Goal: Obtain resource: Download file/media

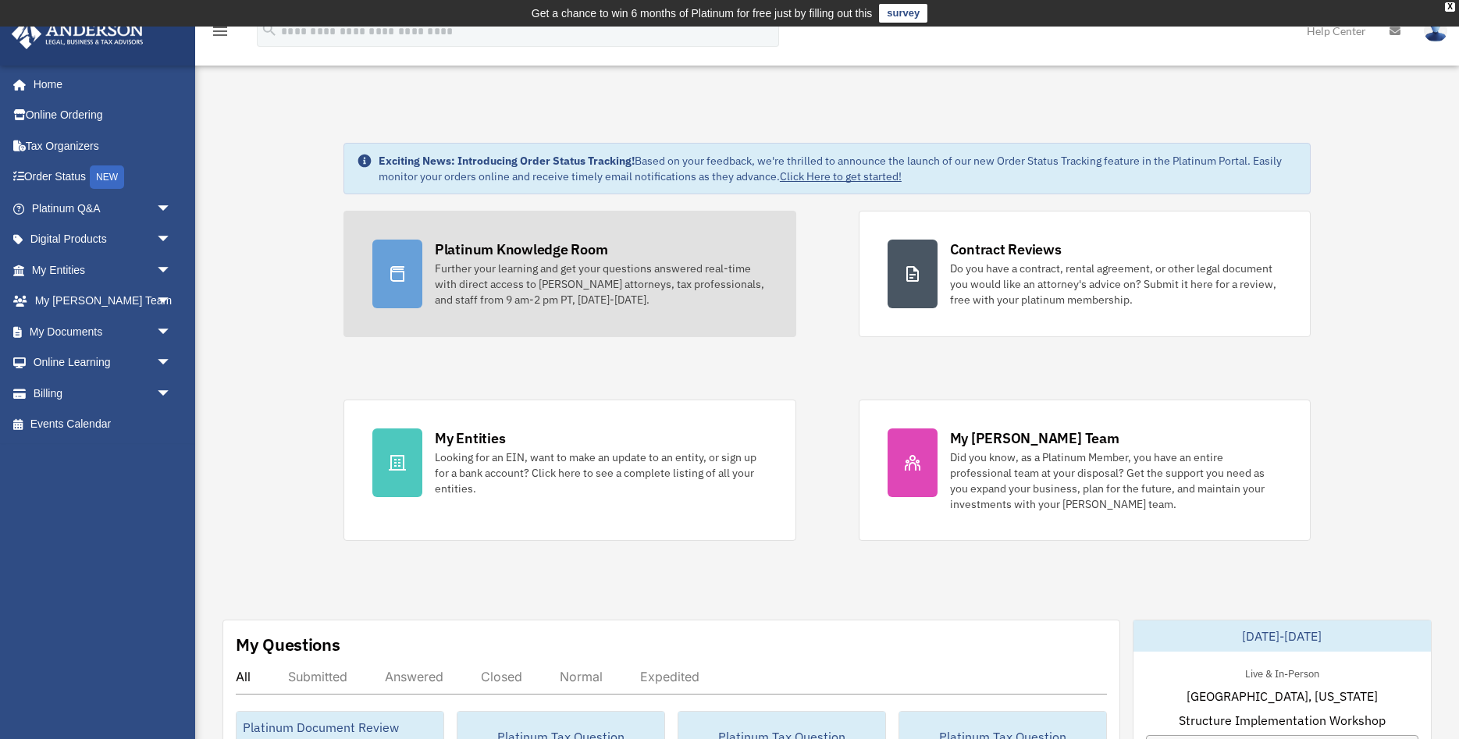
click at [601, 277] on div "Further your learning and get your questions answered real-time with direct acc…" at bounding box center [601, 284] width 332 height 47
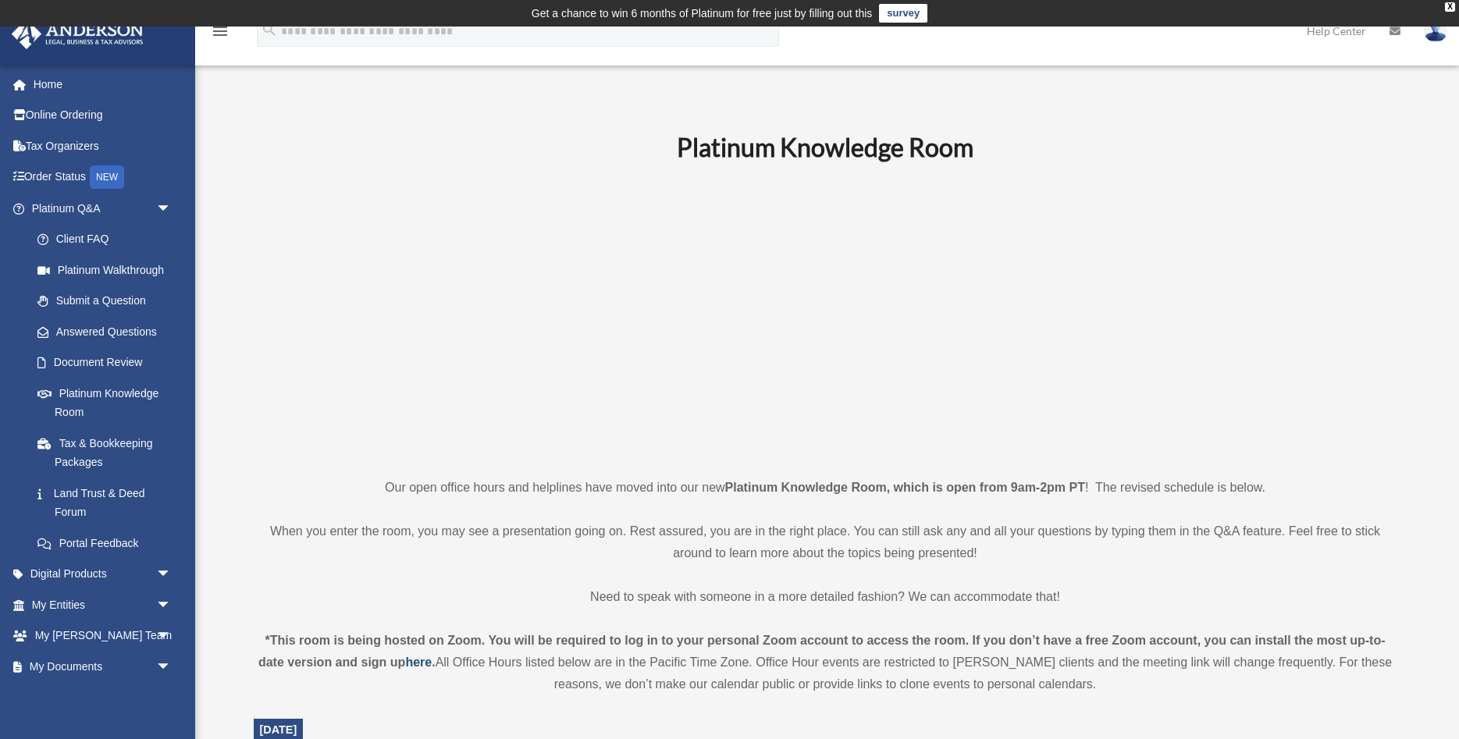
click at [428, 659] on strong "here" at bounding box center [418, 662] width 27 height 13
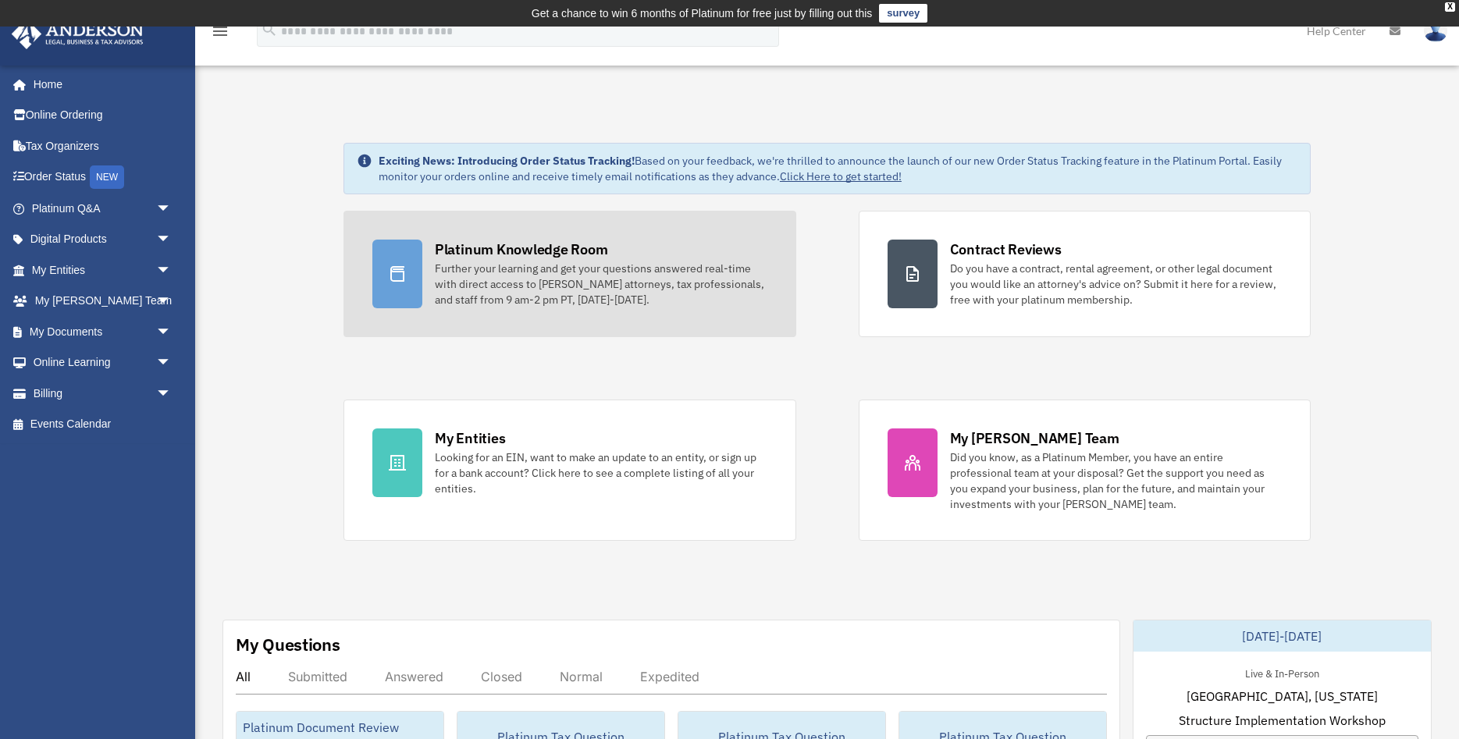
click at [535, 292] on div "Further your learning and get your questions answered real-time with direct acc…" at bounding box center [601, 284] width 332 height 47
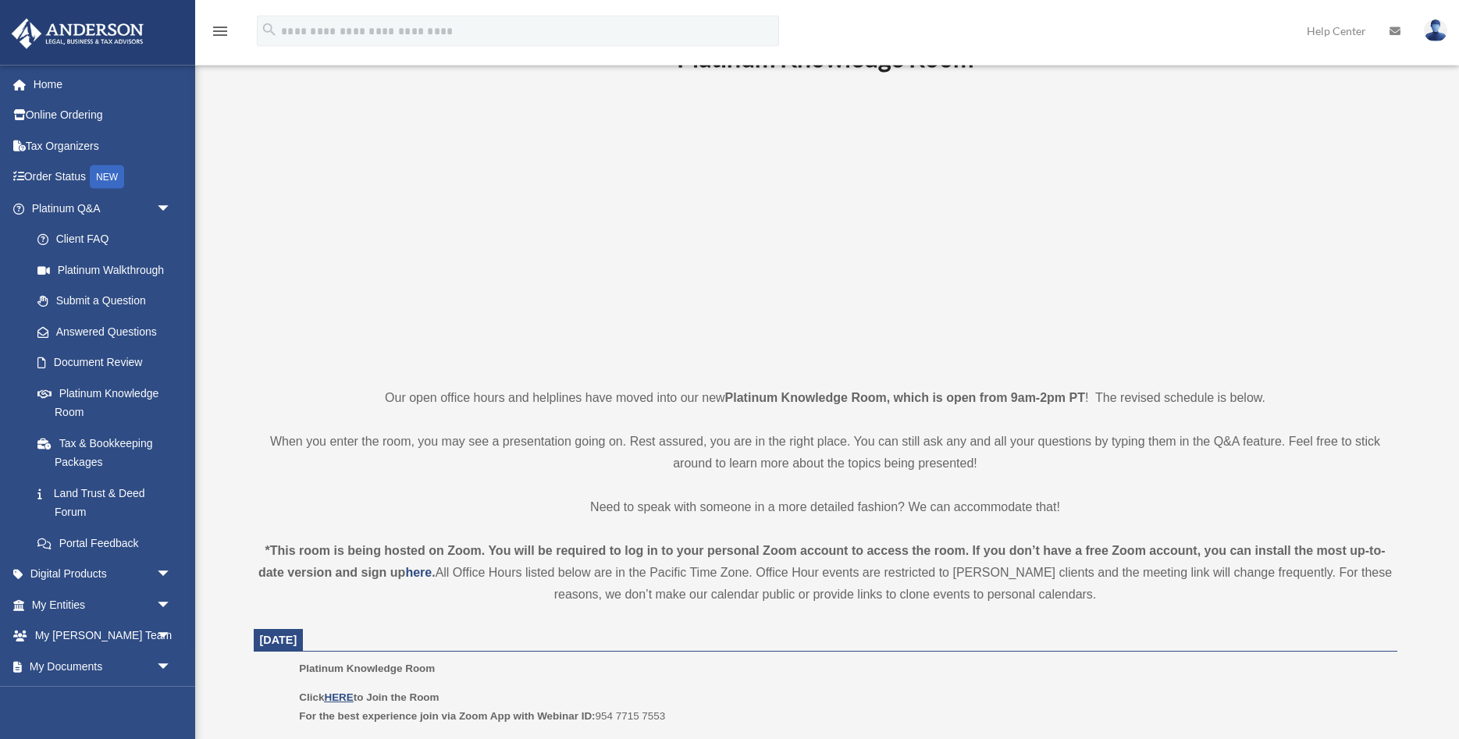
scroll to position [322, 0]
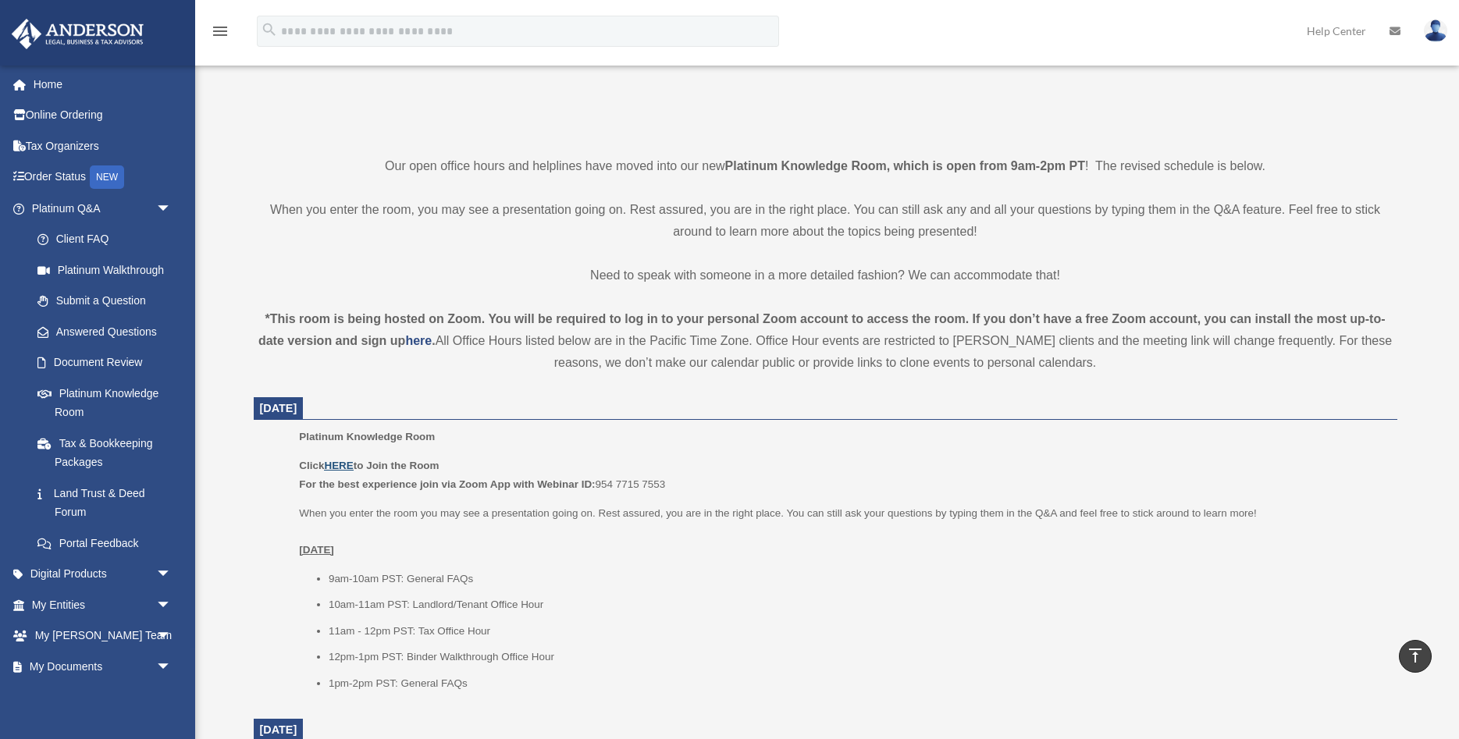
click at [341, 463] on u "HERE" at bounding box center [338, 466] width 29 height 12
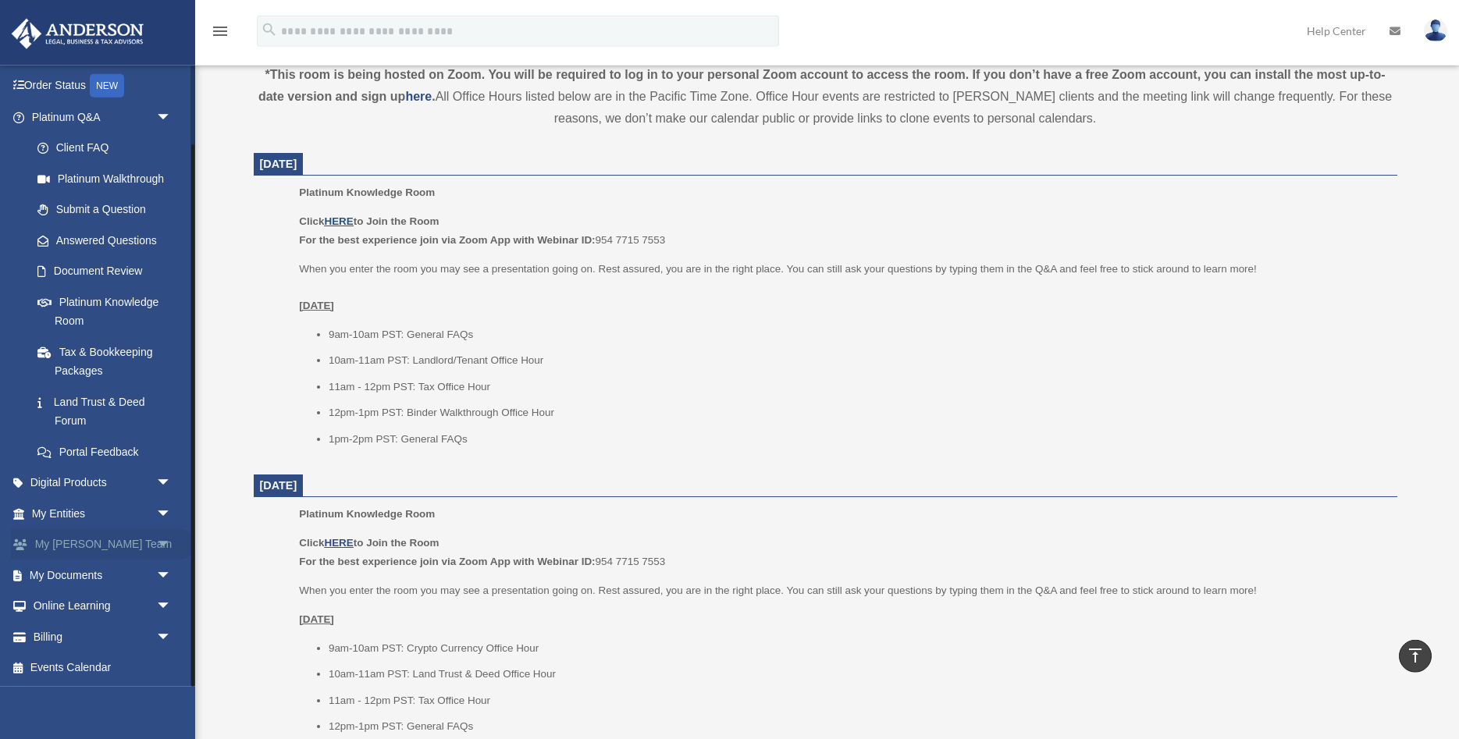
scroll to position [640, 0]
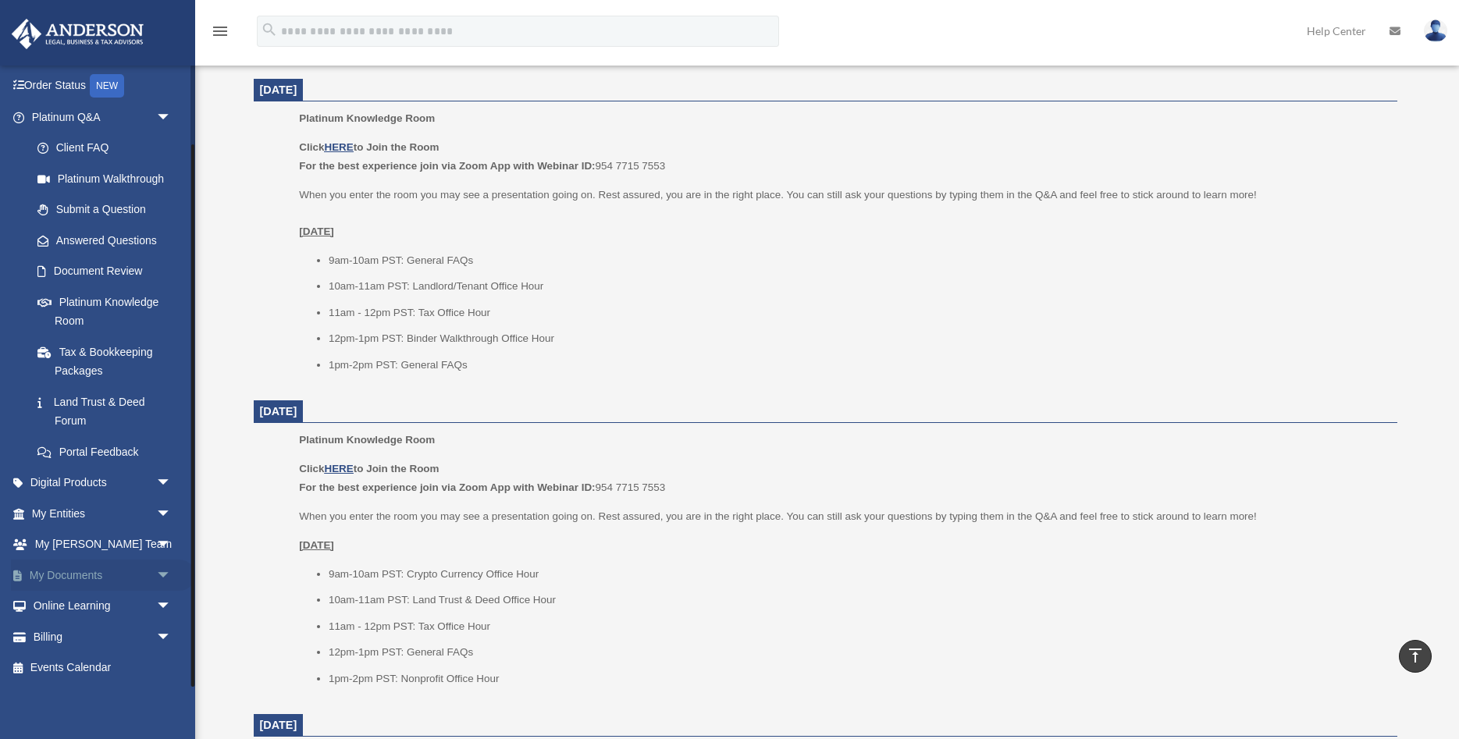
click at [126, 584] on link "My Documents arrow_drop_down" at bounding box center [103, 575] width 184 height 31
click at [164, 575] on span "arrow_drop_down" at bounding box center [171, 576] width 31 height 32
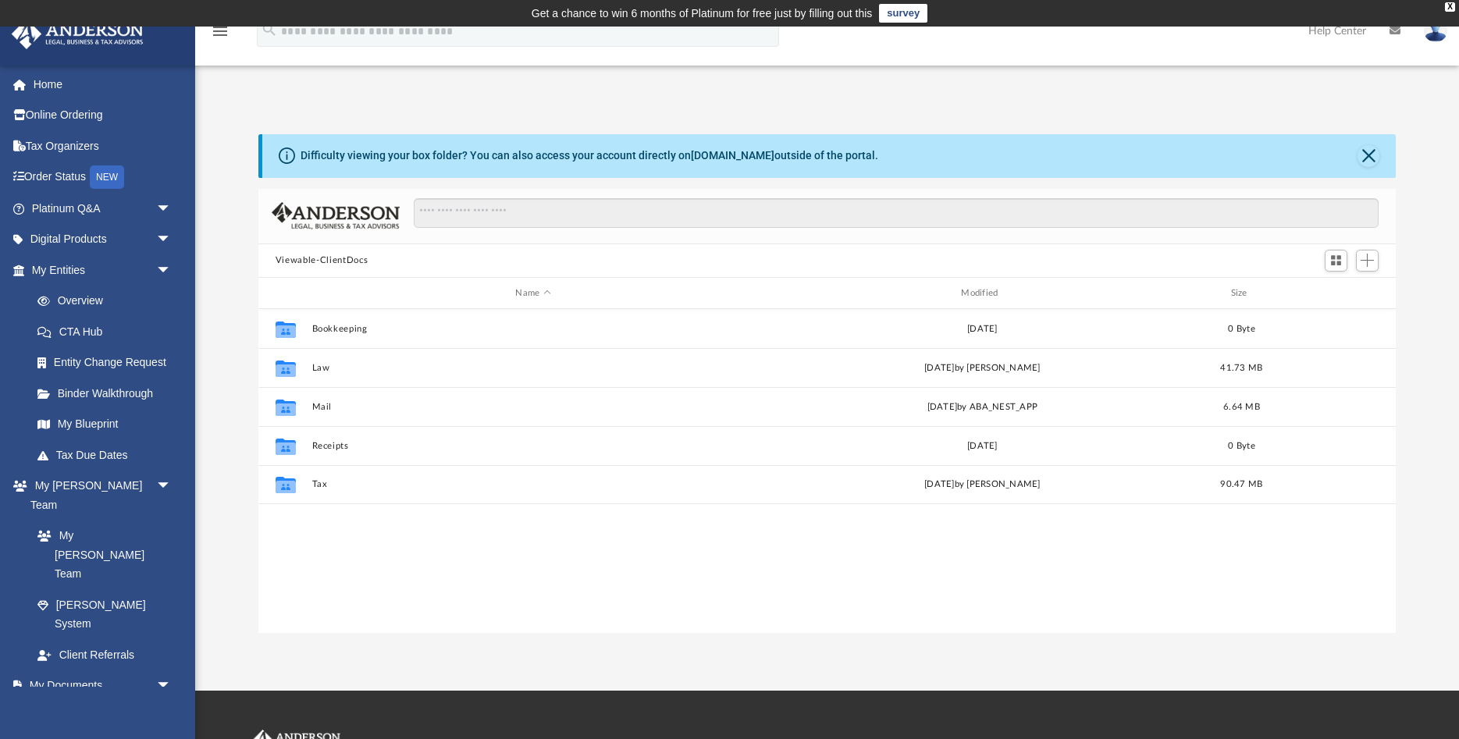
scroll to position [354, 1137]
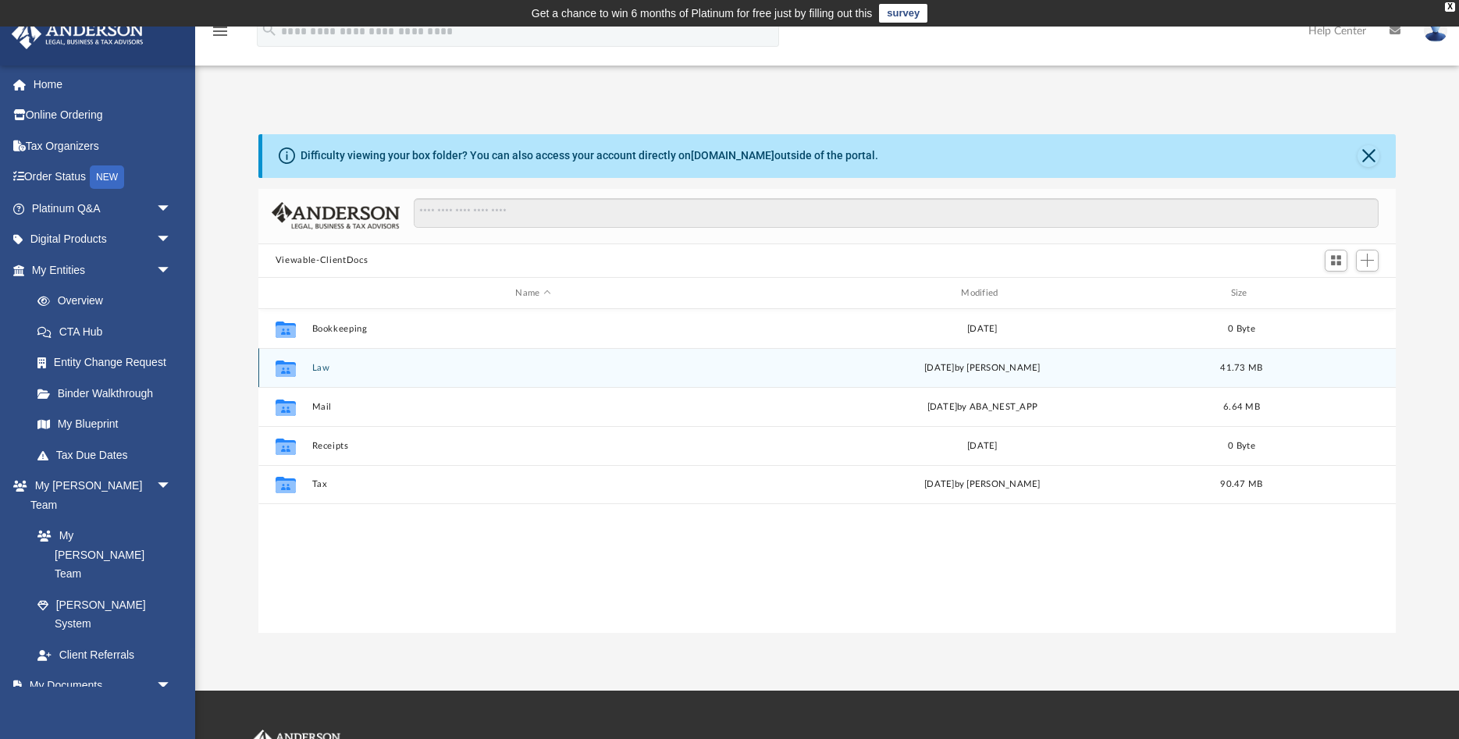
click at [319, 365] on button "Law" at bounding box center [532, 368] width 443 height 10
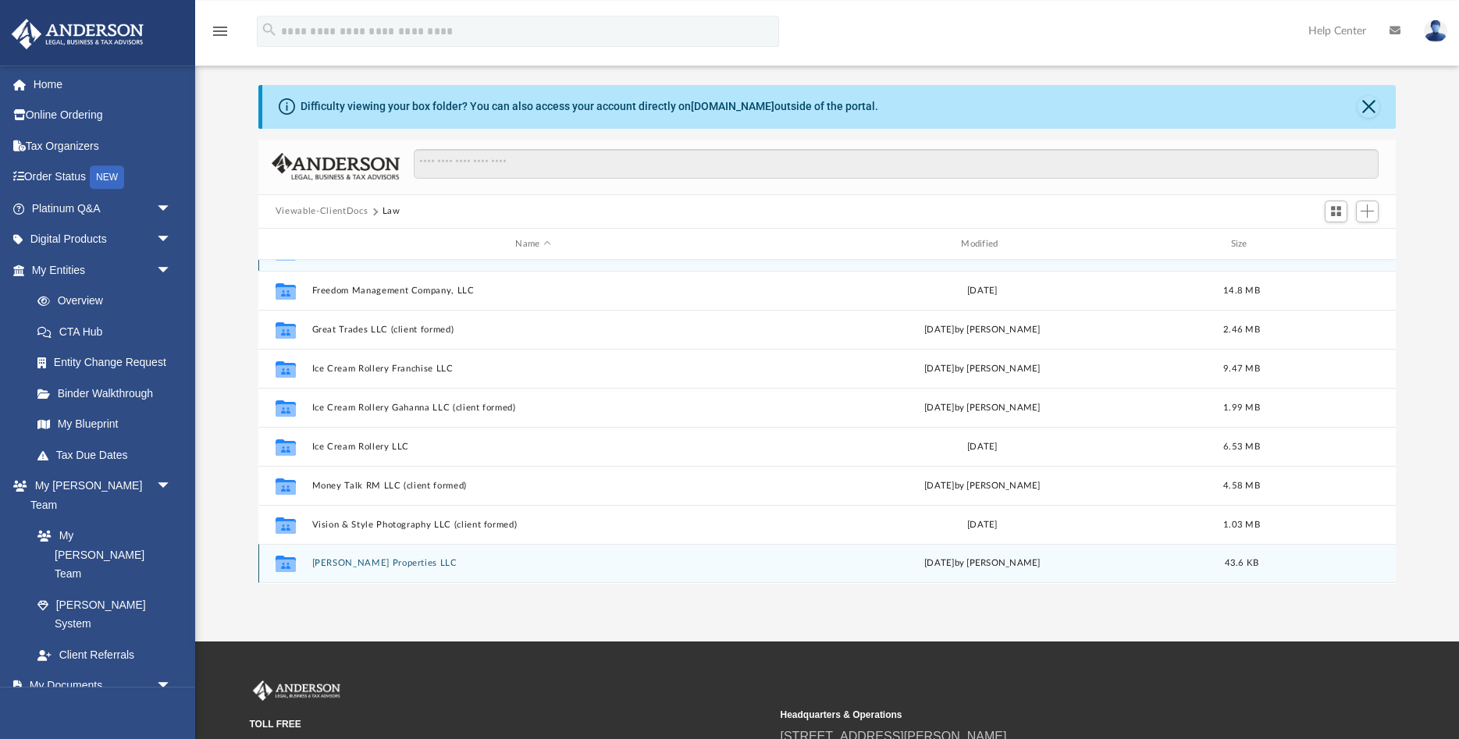
scroll to position [80, 0]
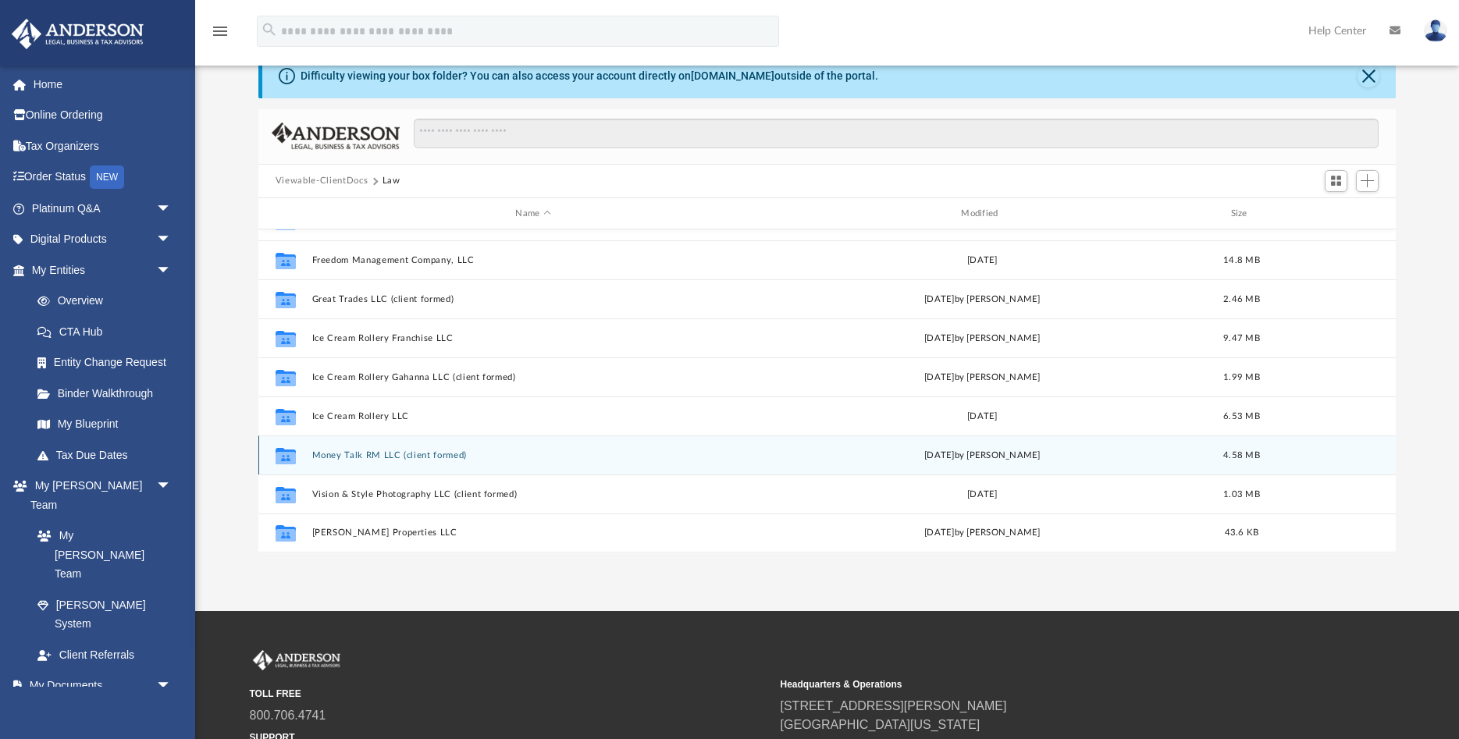
click at [380, 457] on button "Money Talk RM LLC (client formed)" at bounding box center [532, 455] width 443 height 10
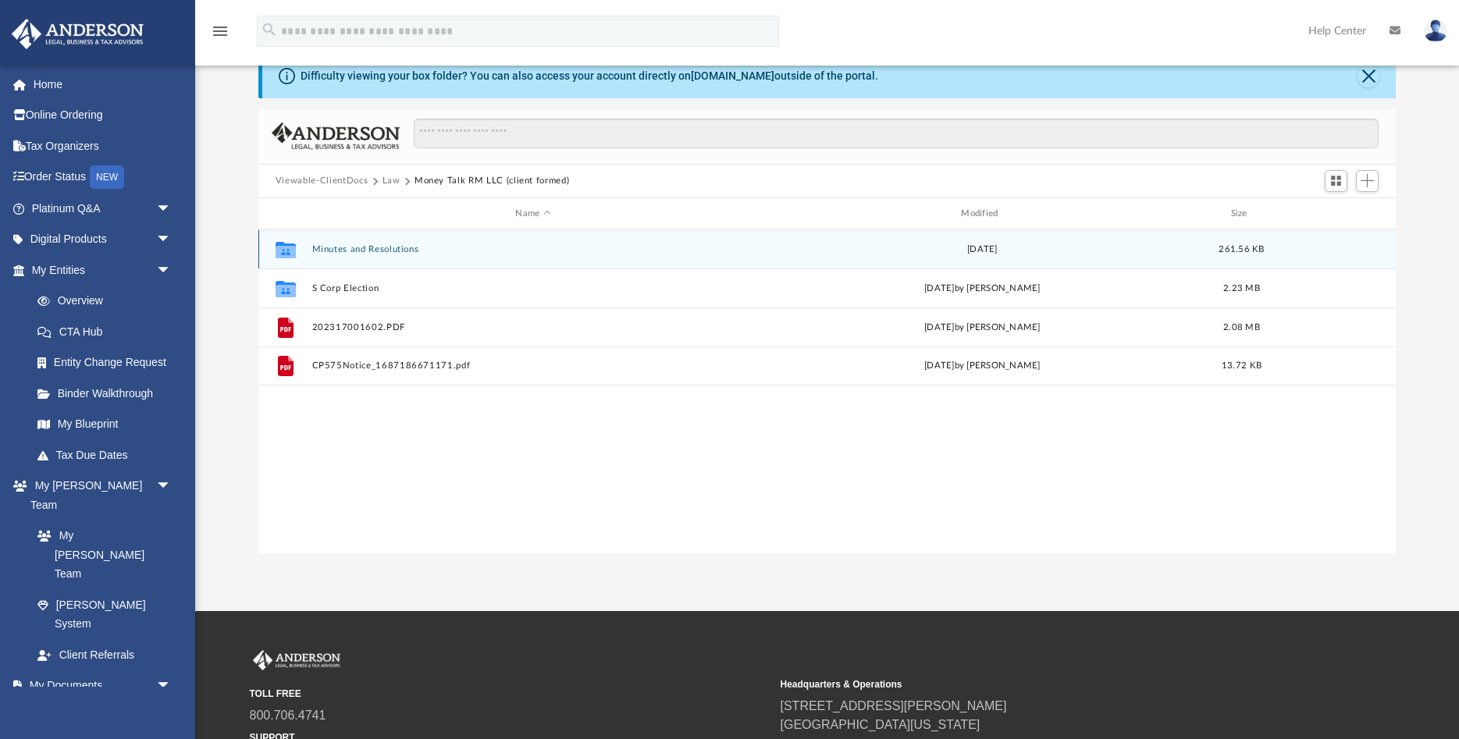
scroll to position [0, 0]
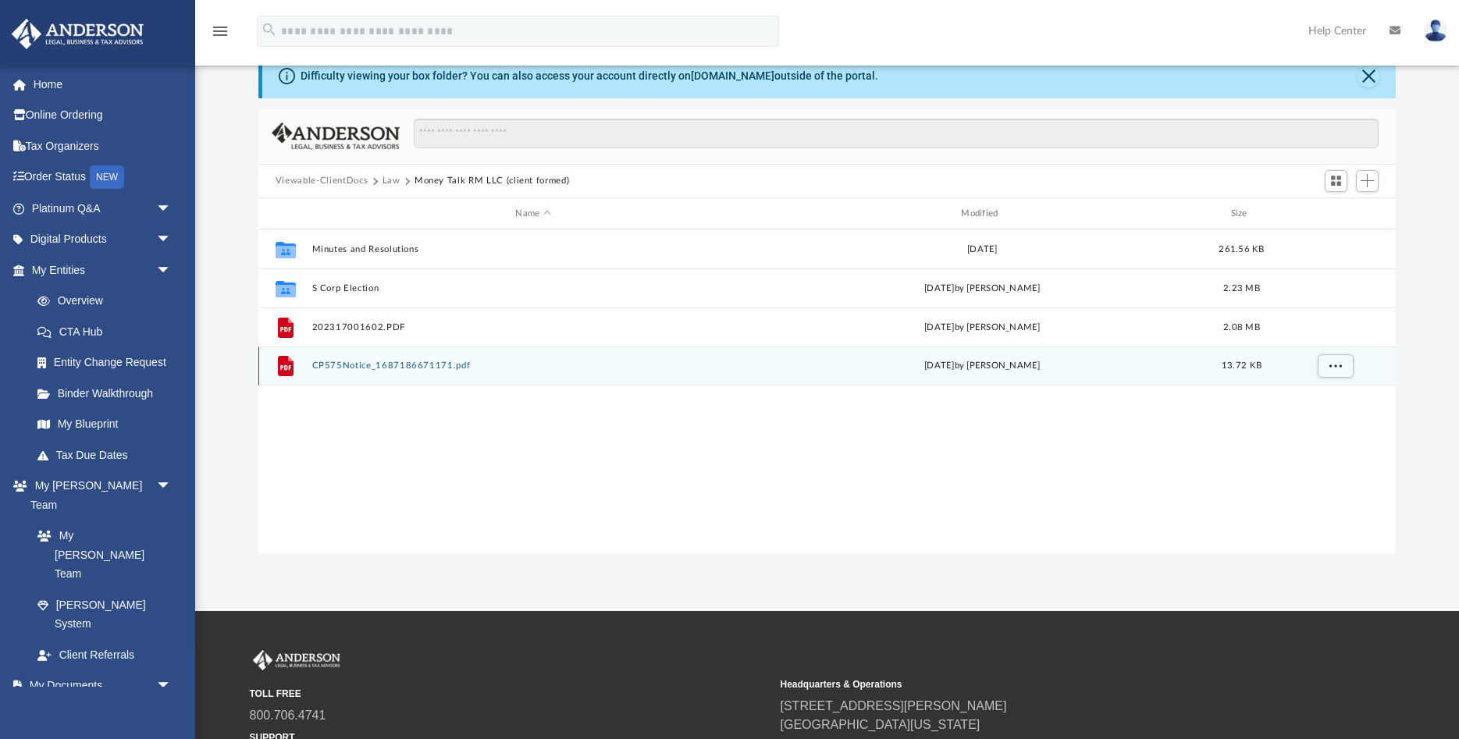
click at [364, 370] on button "CP575Notice_1687186671171.pdf" at bounding box center [532, 366] width 443 height 10
